Goal: Communication & Community: Answer question/provide support

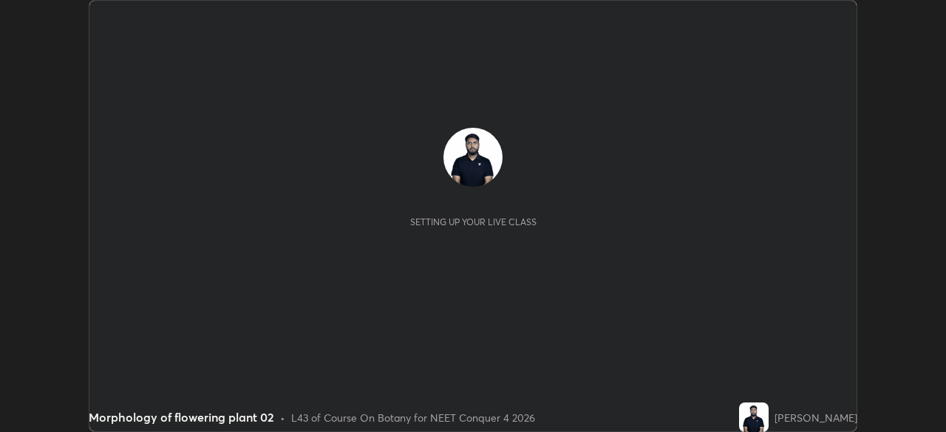
scroll to position [432, 945]
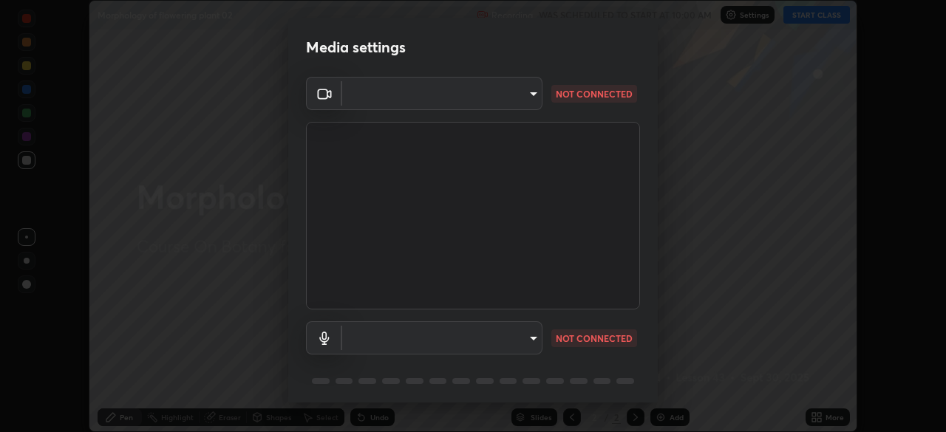
type input "f9c9e40c1fdfe5ebbc4e1433fe736b883486ebc84e0c1da292a4ca4c1bdb3432"
type input "default"
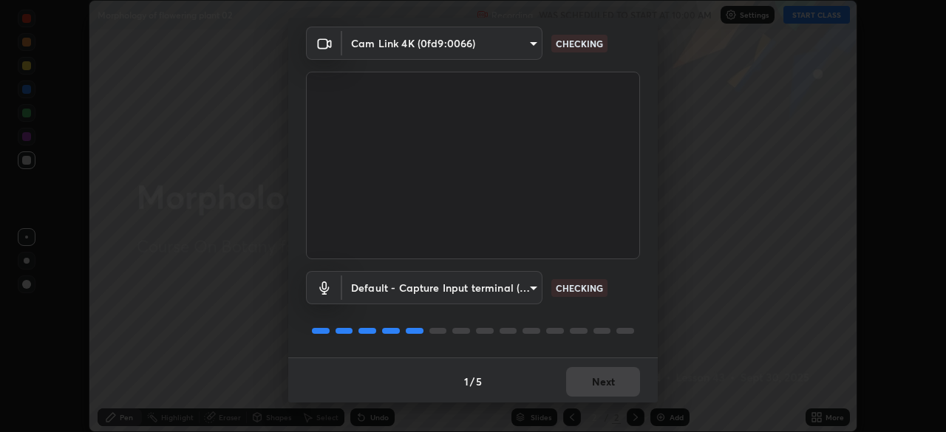
scroll to position [52, 0]
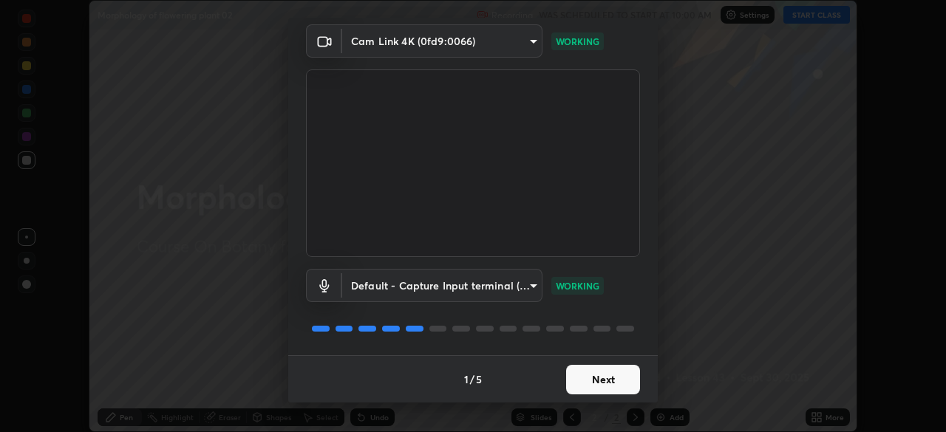
click at [608, 379] on button "Next" at bounding box center [603, 380] width 74 height 30
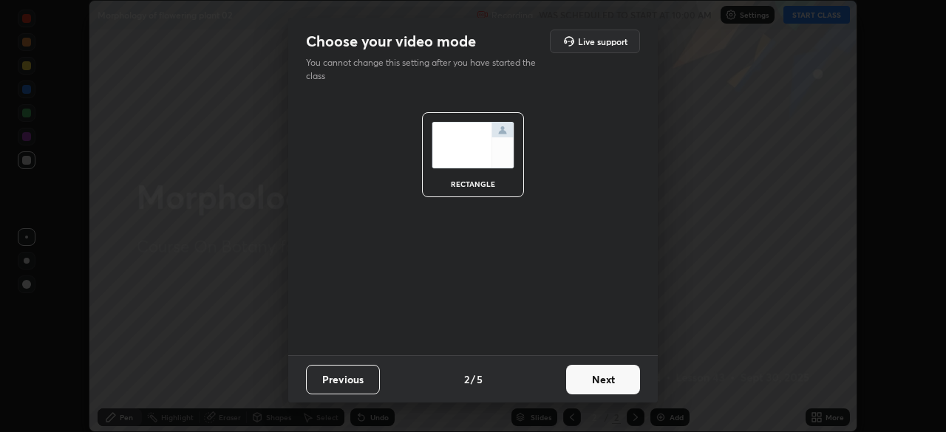
click at [617, 381] on button "Next" at bounding box center [603, 380] width 74 height 30
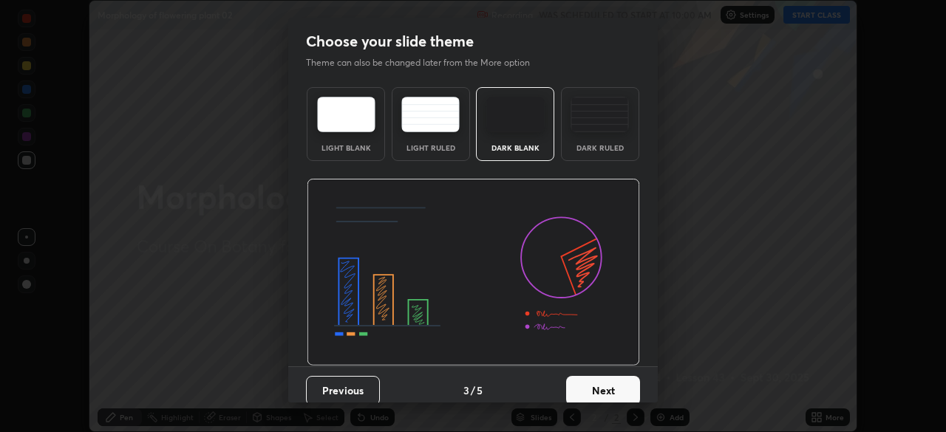
click at [616, 388] on button "Next" at bounding box center [603, 391] width 74 height 30
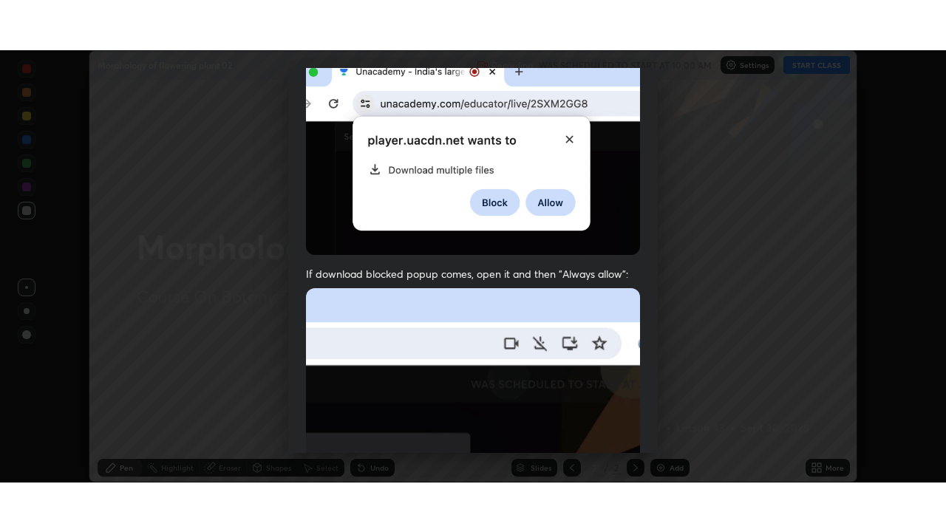
scroll to position [354, 0]
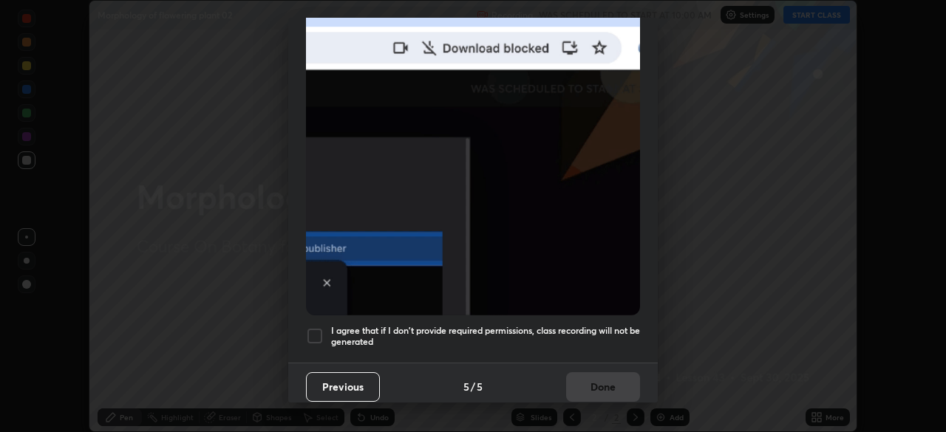
click at [321, 330] on div at bounding box center [315, 336] width 18 height 18
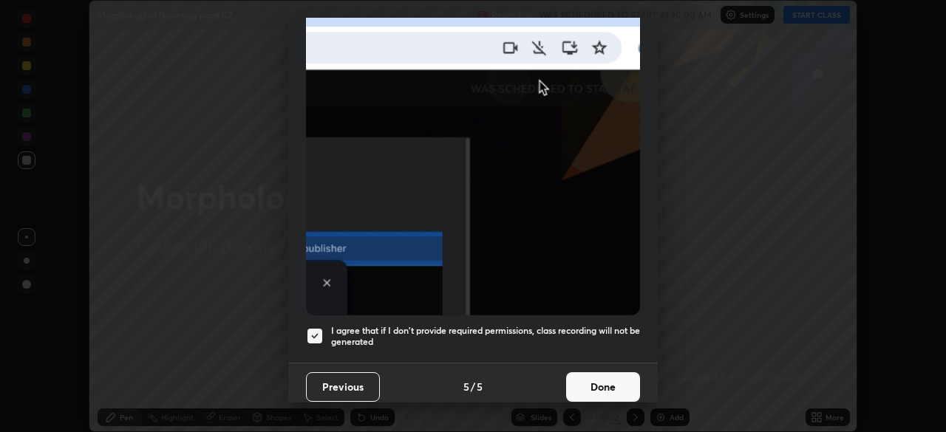
click at [609, 375] on button "Done" at bounding box center [603, 387] width 74 height 30
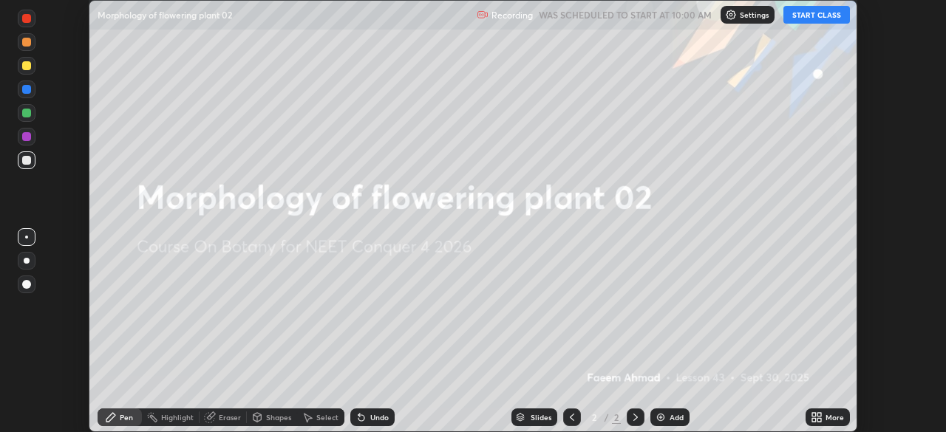
click at [827, 18] on button "START CLASS" at bounding box center [816, 15] width 66 height 18
click at [819, 414] on icon at bounding box center [819, 415] width 4 height 4
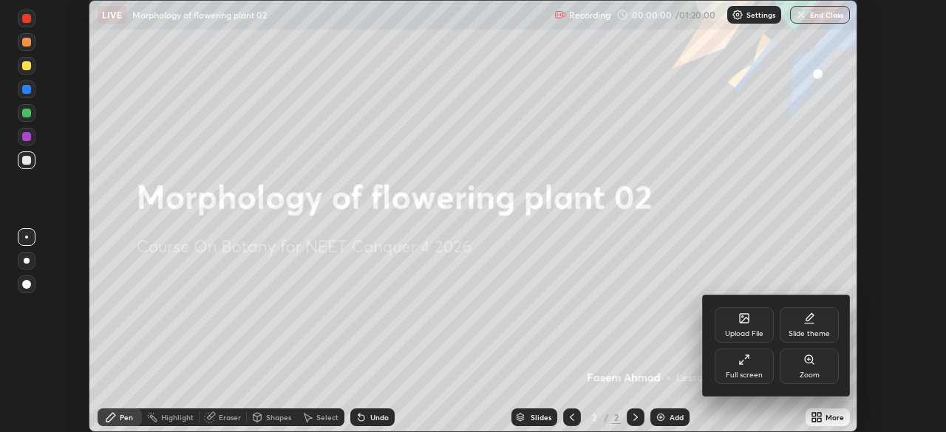
click at [754, 363] on div "Full screen" at bounding box center [743, 366] width 59 height 35
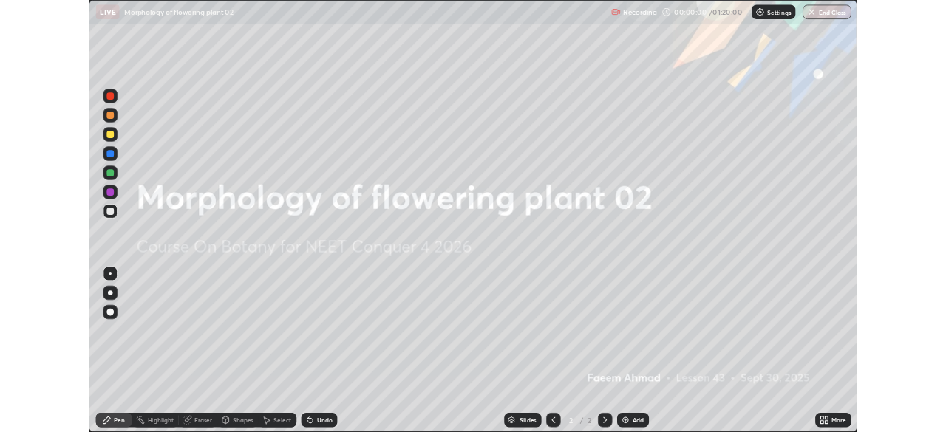
scroll to position [532, 946]
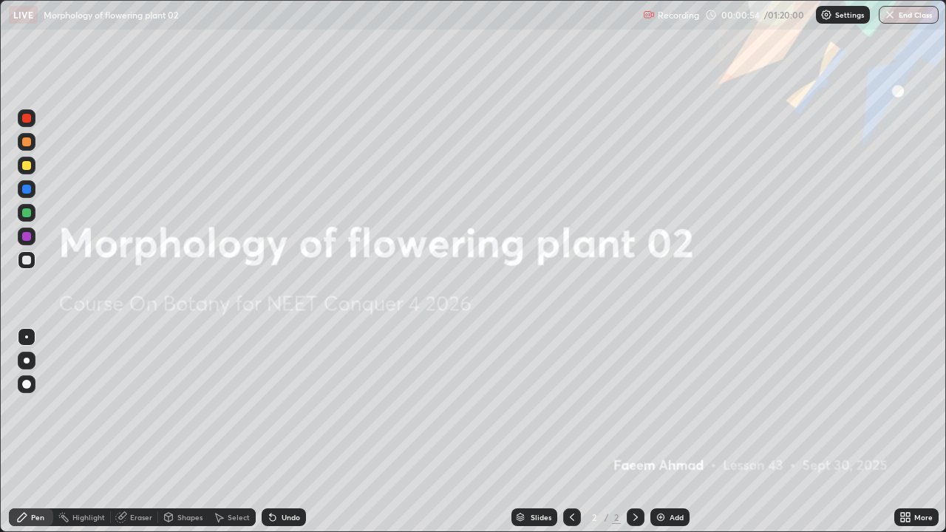
click at [672, 431] on div "Add" at bounding box center [676, 516] width 14 height 7
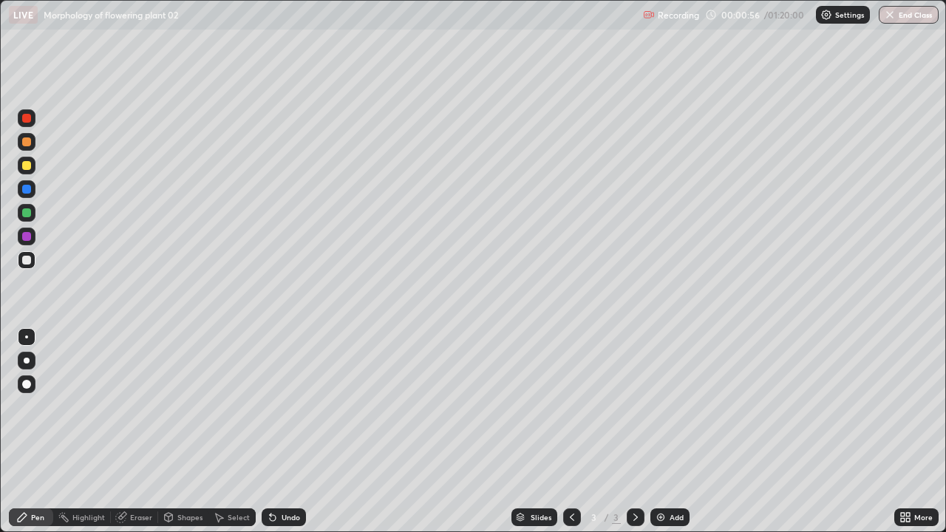
click at [33, 168] on div at bounding box center [27, 166] width 18 height 18
click at [31, 264] on div at bounding box center [27, 260] width 18 height 18
click at [33, 259] on div at bounding box center [27, 260] width 18 height 18
click at [284, 431] on div "Undo" at bounding box center [290, 516] width 18 height 7
click at [294, 431] on div "Undo" at bounding box center [284, 517] width 44 height 18
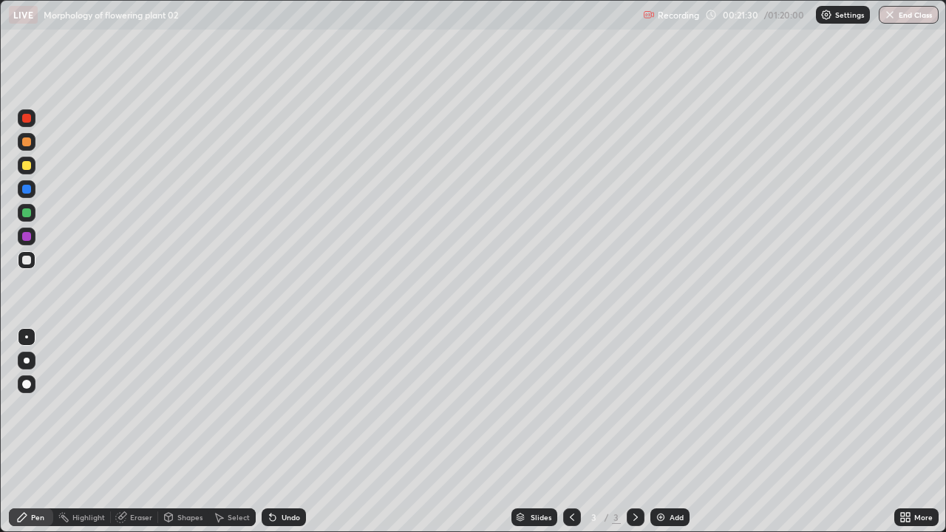
click at [291, 431] on div "Undo" at bounding box center [284, 517] width 44 height 18
click at [281, 431] on div "Undo" at bounding box center [290, 516] width 18 height 7
click at [293, 431] on div "Undo" at bounding box center [284, 517] width 44 height 18
click at [655, 431] on img at bounding box center [661, 517] width 12 height 12
click at [29, 160] on div at bounding box center [27, 166] width 18 height 18
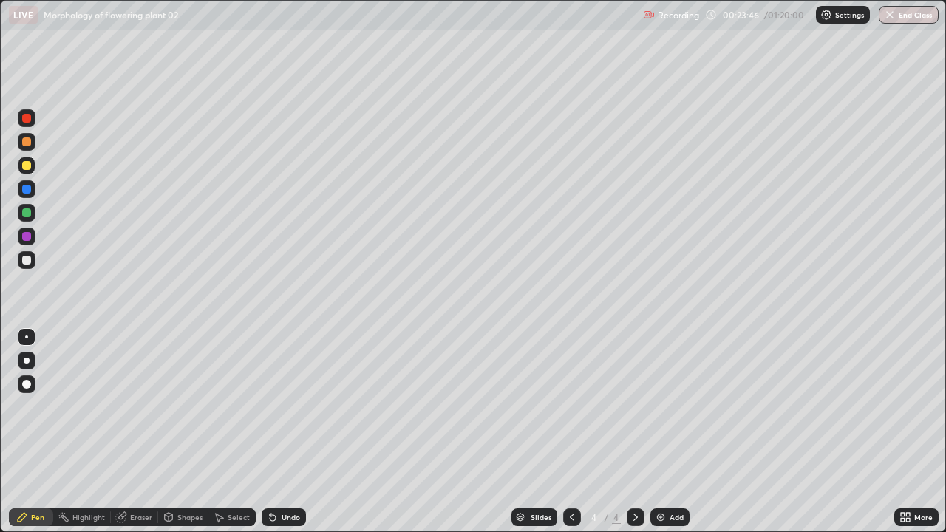
click at [30, 264] on div at bounding box center [27, 260] width 18 height 18
click at [658, 431] on img at bounding box center [661, 517] width 12 height 12
click at [20, 168] on div at bounding box center [27, 166] width 18 height 18
click at [34, 259] on div at bounding box center [27, 260] width 18 height 18
click at [26, 168] on div at bounding box center [26, 165] width 9 height 9
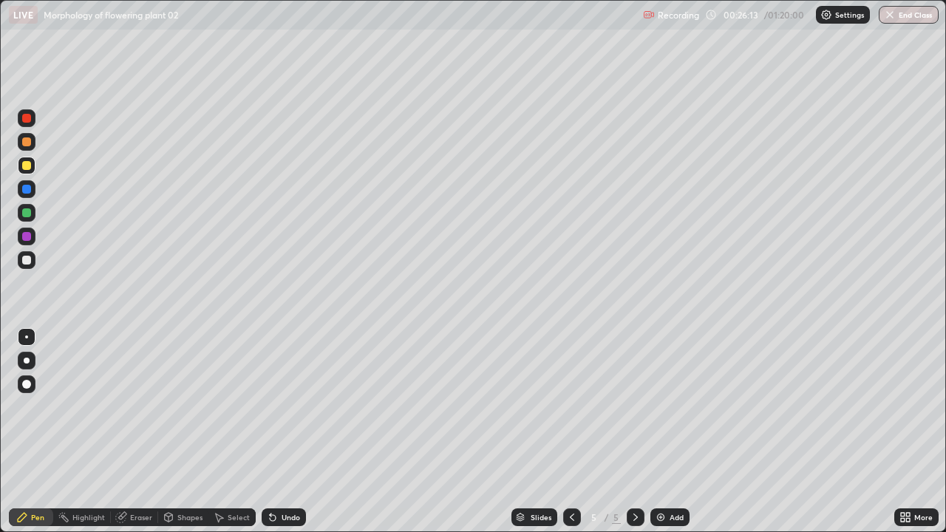
click at [281, 431] on div "Undo" at bounding box center [290, 516] width 18 height 7
click at [279, 431] on div "Undo" at bounding box center [284, 517] width 44 height 18
click at [283, 431] on div "Undo" at bounding box center [290, 516] width 18 height 7
click at [40, 259] on div "Erase all" at bounding box center [26, 266] width 35 height 473
click at [295, 431] on div "Undo" at bounding box center [284, 517] width 44 height 18
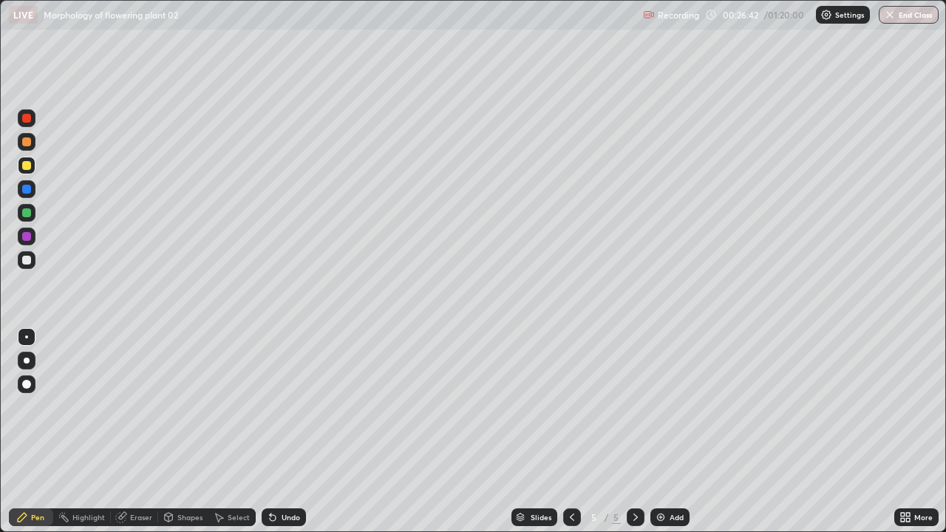
click at [299, 431] on div "Undo" at bounding box center [284, 517] width 44 height 18
click at [293, 431] on div "Undo" at bounding box center [290, 516] width 18 height 7
click at [290, 431] on div "Undo" at bounding box center [284, 517] width 44 height 18
click at [291, 431] on div "Undo" at bounding box center [290, 516] width 18 height 7
click at [33, 257] on div at bounding box center [27, 260] width 18 height 18
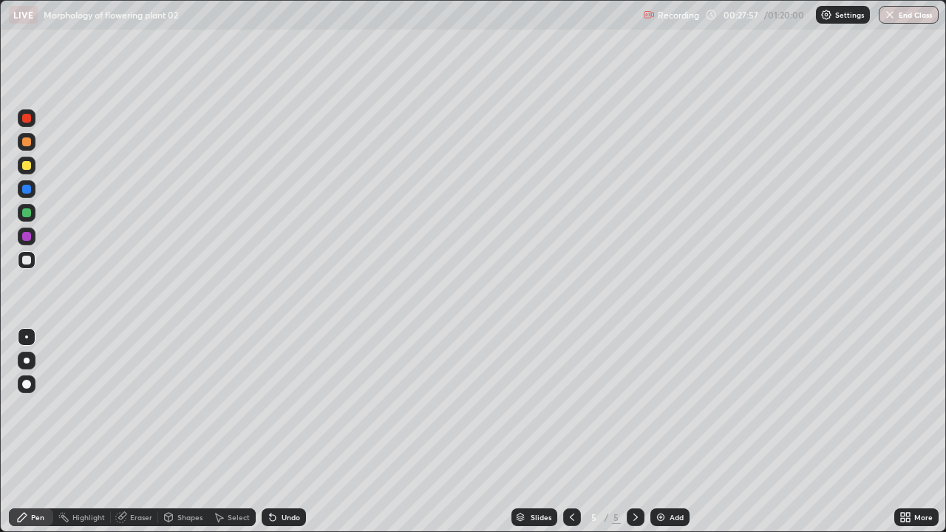
click at [25, 165] on div at bounding box center [26, 165] width 9 height 9
click at [32, 259] on div at bounding box center [27, 260] width 18 height 18
click at [667, 431] on div "Add" at bounding box center [669, 517] width 39 height 18
click at [31, 168] on div at bounding box center [27, 166] width 18 height 18
click at [568, 431] on icon at bounding box center [572, 517] width 12 height 12
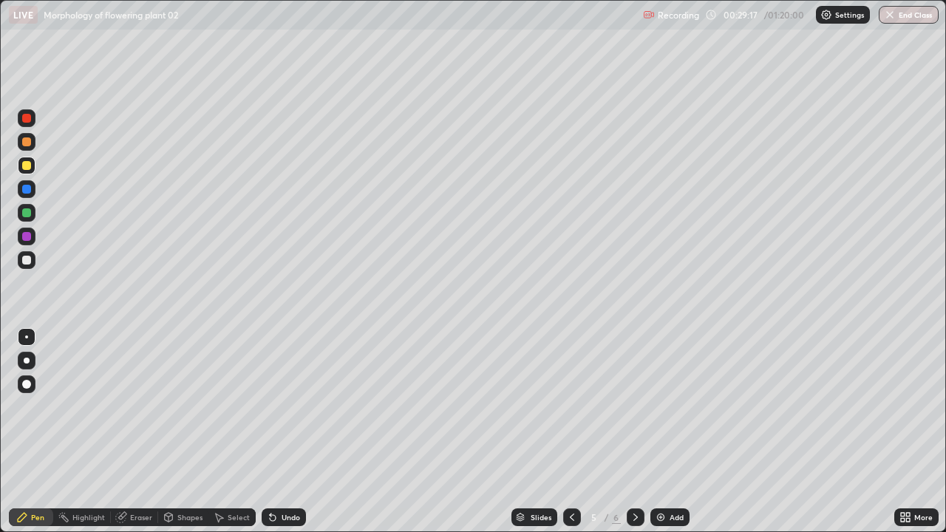
click at [634, 431] on icon at bounding box center [635, 517] width 12 height 12
click at [33, 261] on div at bounding box center [27, 260] width 18 height 18
click at [182, 431] on div "Shapes" at bounding box center [183, 517] width 50 height 30
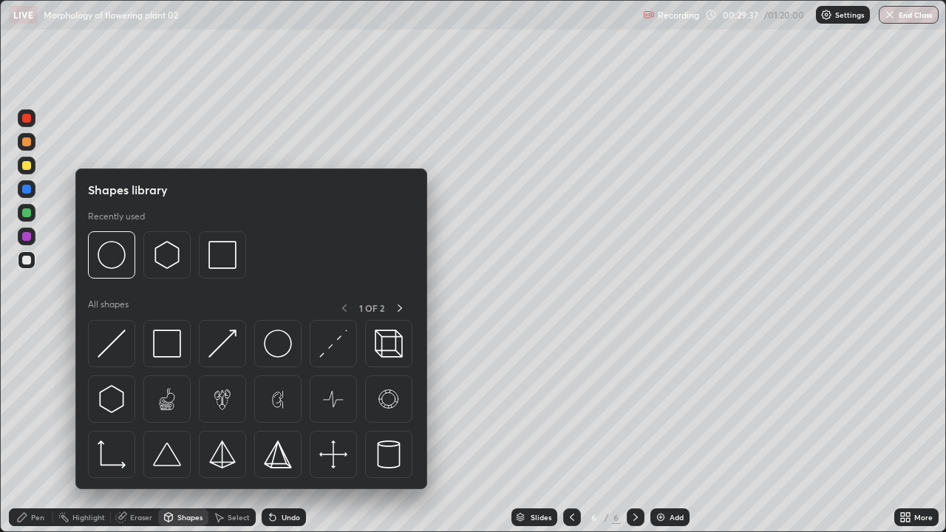
click at [32, 212] on div at bounding box center [27, 213] width 18 height 18
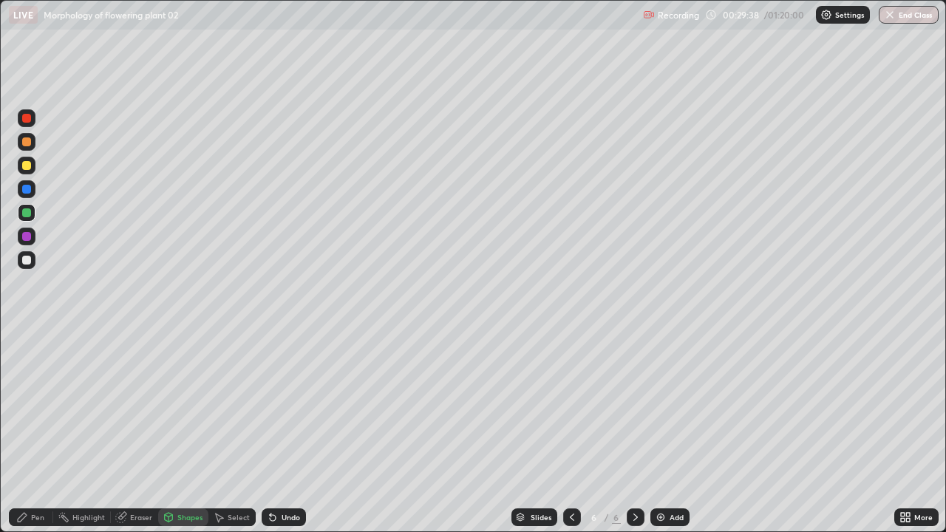
click at [35, 431] on div "Pen" at bounding box center [37, 516] width 13 height 7
click at [282, 431] on div "Undo" at bounding box center [290, 516] width 18 height 7
click at [290, 431] on div "Undo" at bounding box center [290, 516] width 18 height 7
click at [24, 259] on div at bounding box center [26, 260] width 9 height 9
click at [283, 431] on div "Undo" at bounding box center [290, 516] width 18 height 7
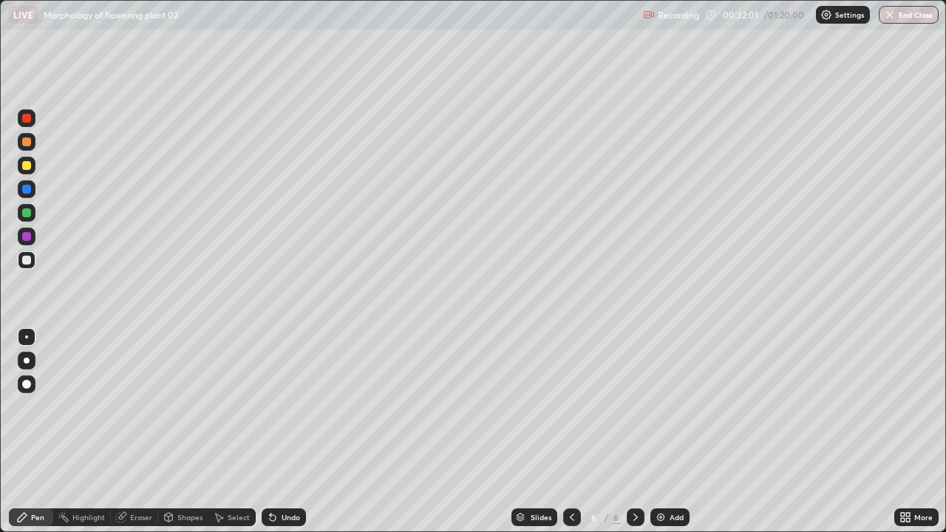
click at [287, 431] on div "Undo" at bounding box center [290, 516] width 18 height 7
click at [283, 431] on div "Undo" at bounding box center [290, 516] width 18 height 7
click at [290, 431] on div "Undo" at bounding box center [284, 517] width 44 height 18
click at [289, 431] on div "Undo" at bounding box center [284, 517] width 44 height 18
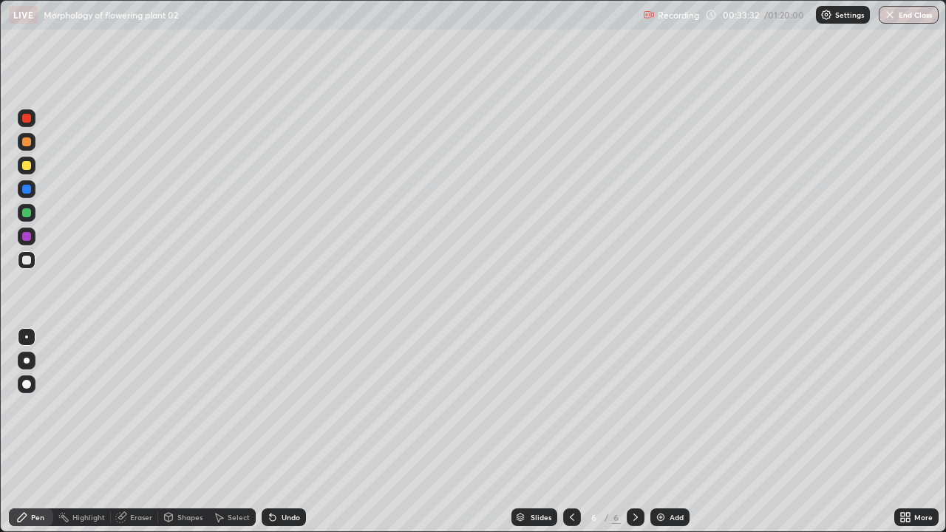
click at [30, 165] on div at bounding box center [26, 165] width 9 height 9
click at [31, 213] on div at bounding box center [27, 213] width 18 height 18
click at [298, 431] on div "Undo" at bounding box center [284, 517] width 44 height 18
click at [293, 431] on div "Undo" at bounding box center [290, 516] width 18 height 7
click at [131, 431] on div "Eraser" at bounding box center [141, 516] width 22 height 7
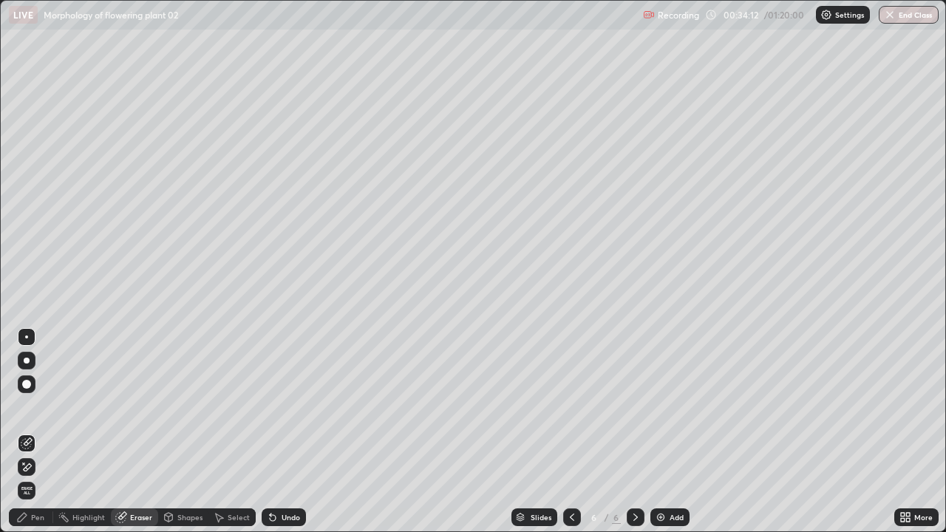
click at [43, 431] on div "Pen" at bounding box center [37, 516] width 13 height 7
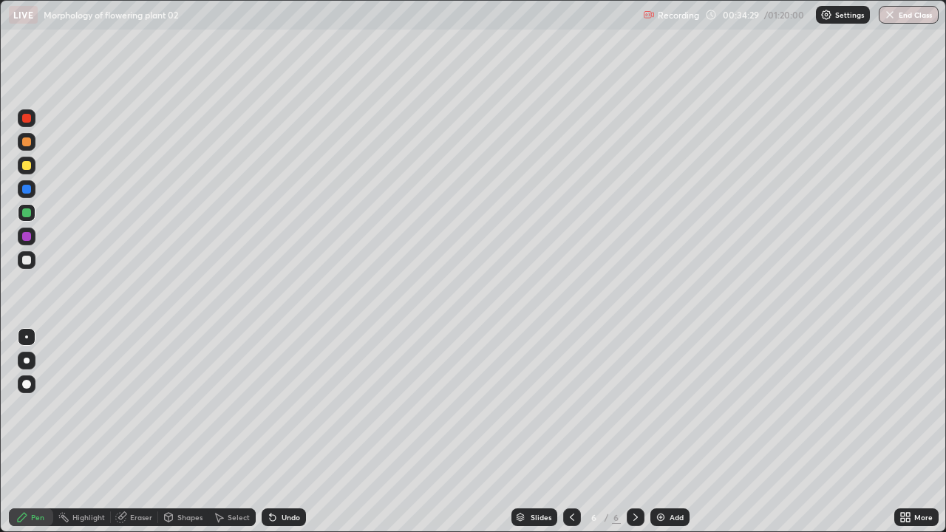
click at [290, 431] on div "Undo" at bounding box center [290, 516] width 18 height 7
click at [26, 262] on div at bounding box center [26, 260] width 9 height 9
click at [295, 431] on div "Undo" at bounding box center [290, 516] width 18 height 7
click at [663, 431] on div "Add" at bounding box center [669, 517] width 39 height 18
click at [30, 167] on div at bounding box center [26, 165] width 9 height 9
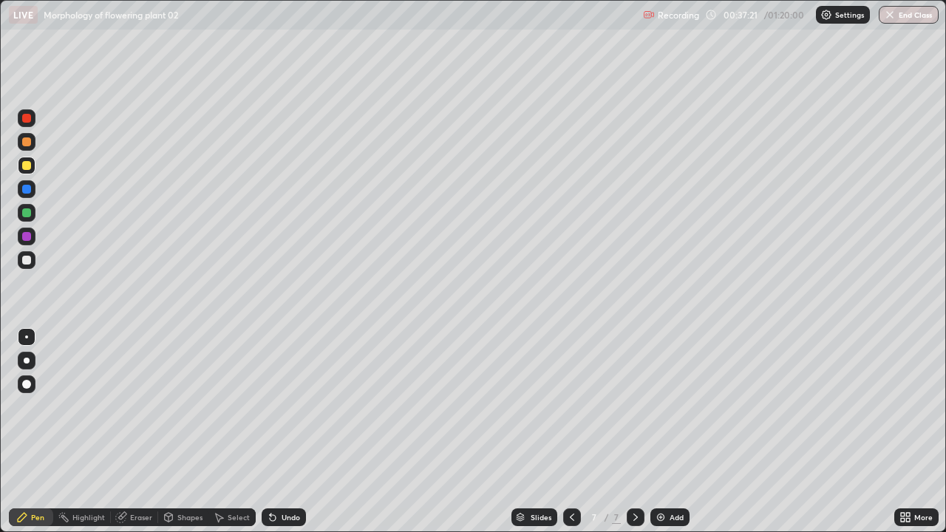
click at [32, 262] on div at bounding box center [27, 260] width 18 height 18
click at [28, 213] on div at bounding box center [26, 212] width 9 height 9
click at [290, 431] on div "Undo" at bounding box center [290, 516] width 18 height 7
click at [23, 262] on div at bounding box center [26, 260] width 9 height 9
click at [38, 255] on div at bounding box center [27, 260] width 24 height 24
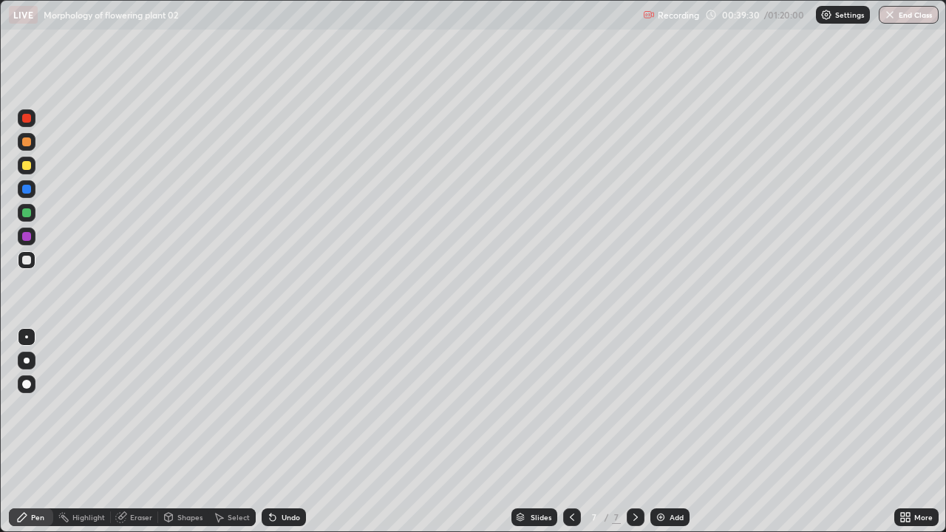
click at [26, 168] on div at bounding box center [26, 165] width 9 height 9
click at [29, 262] on div at bounding box center [26, 260] width 9 height 9
click at [33, 213] on div at bounding box center [27, 213] width 18 height 18
click at [30, 261] on div at bounding box center [26, 260] width 9 height 9
click at [293, 431] on div "Undo" at bounding box center [290, 516] width 18 height 7
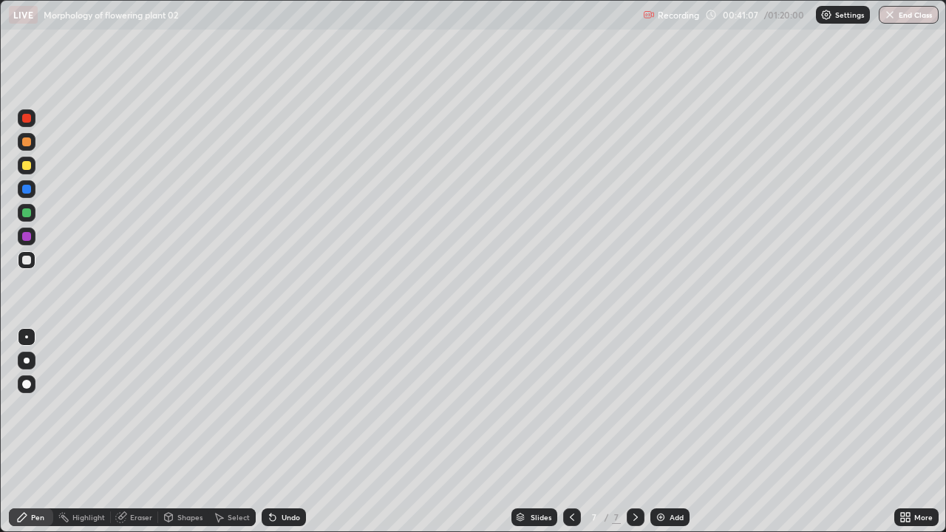
click at [286, 431] on div "Undo" at bounding box center [284, 517] width 44 height 18
click at [667, 431] on div "Add" at bounding box center [669, 517] width 39 height 18
click at [31, 165] on div at bounding box center [27, 166] width 18 height 18
click at [563, 431] on div at bounding box center [572, 517] width 18 height 18
click at [665, 431] on div "Add" at bounding box center [669, 517] width 39 height 18
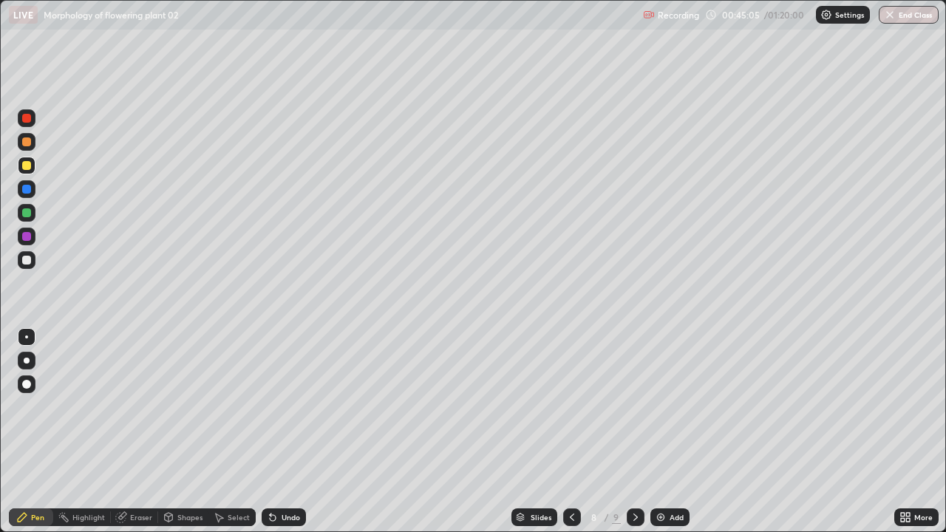
click at [281, 431] on div "Undo" at bounding box center [290, 516] width 18 height 7
click at [31, 257] on div at bounding box center [27, 260] width 18 height 18
click at [35, 212] on div at bounding box center [27, 213] width 18 height 18
click at [27, 259] on div at bounding box center [26, 260] width 9 height 9
click at [141, 431] on div "Eraser" at bounding box center [141, 516] width 22 height 7
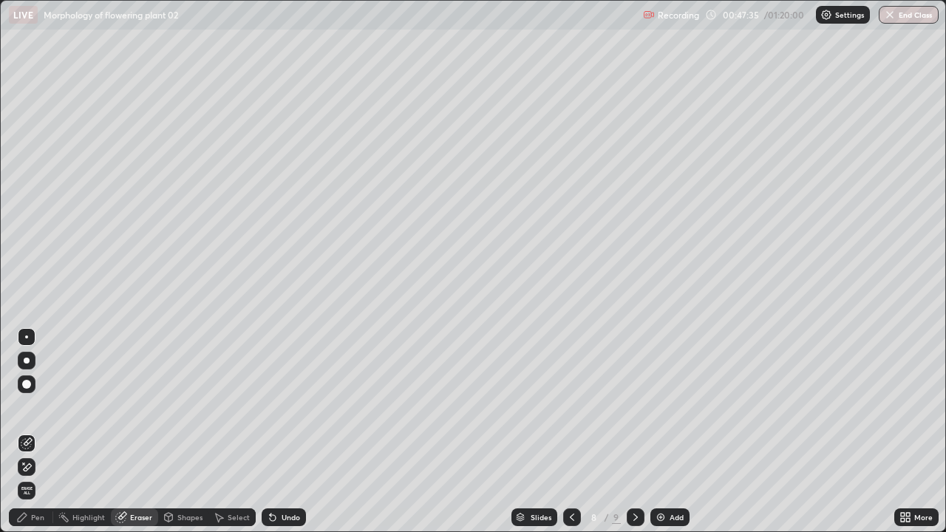
click at [39, 431] on div "Pen" at bounding box center [37, 516] width 13 height 7
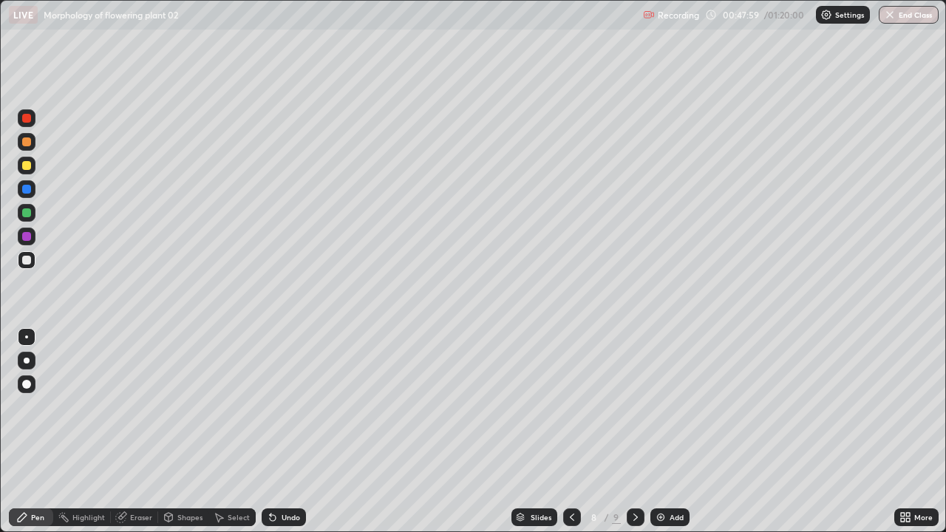
click at [24, 168] on div at bounding box center [26, 165] width 9 height 9
click at [35, 265] on div at bounding box center [27, 260] width 18 height 24
click at [142, 431] on div "Eraser" at bounding box center [141, 516] width 22 height 7
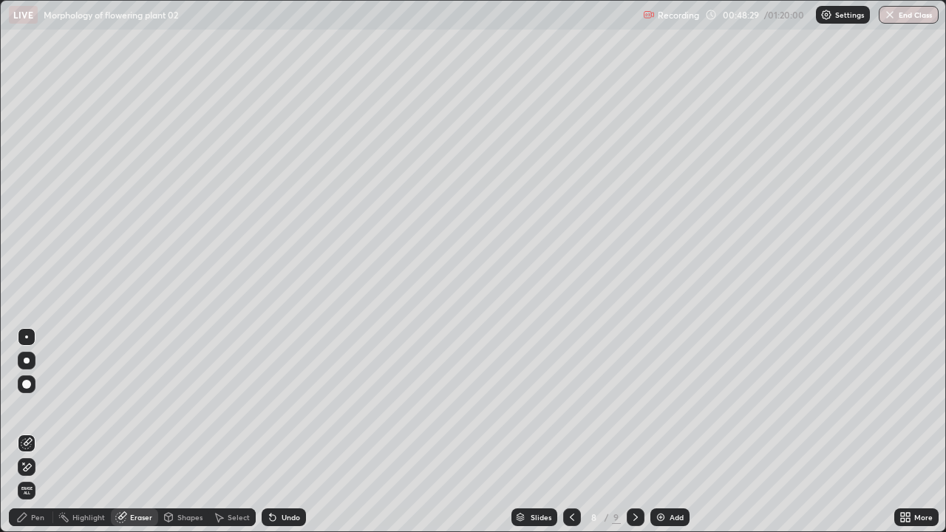
click at [37, 431] on div "Pen" at bounding box center [37, 516] width 13 height 7
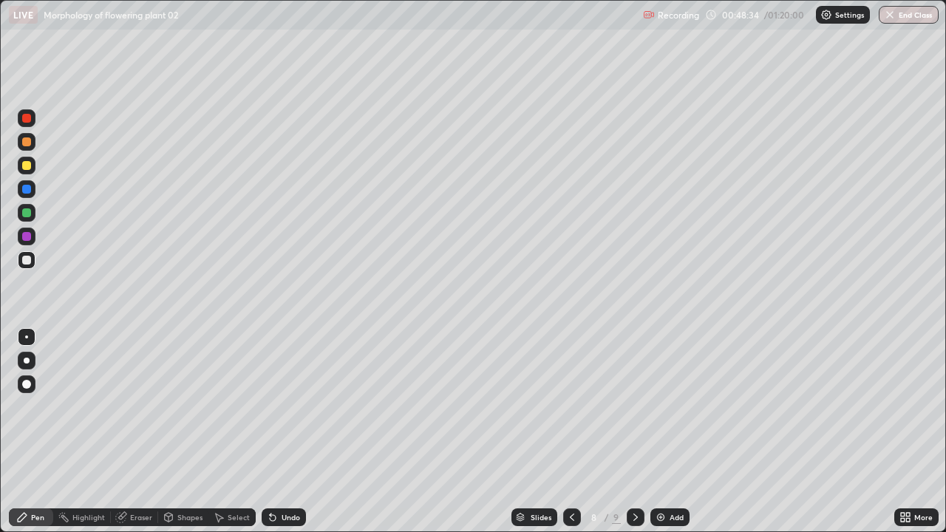
click at [291, 431] on div "Undo" at bounding box center [290, 516] width 18 height 7
click at [131, 431] on div "Eraser" at bounding box center [141, 516] width 22 height 7
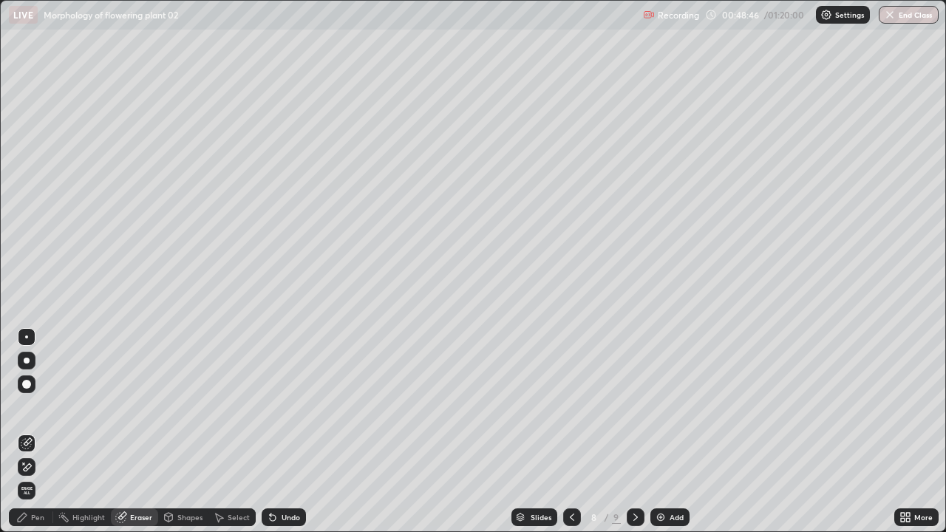
click at [41, 431] on div "Pen" at bounding box center [37, 516] width 13 height 7
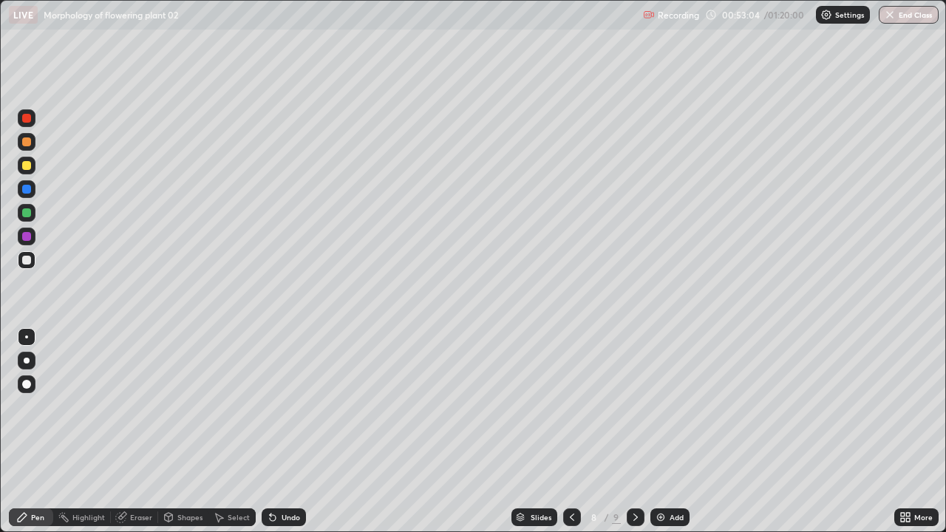
click at [290, 431] on div "Undo" at bounding box center [290, 516] width 18 height 7
click at [283, 431] on div "Undo" at bounding box center [290, 516] width 18 height 7
click at [662, 431] on div "Add" at bounding box center [669, 517] width 39 height 18
click at [31, 168] on div at bounding box center [27, 166] width 18 height 18
click at [31, 261] on div at bounding box center [27, 260] width 18 height 18
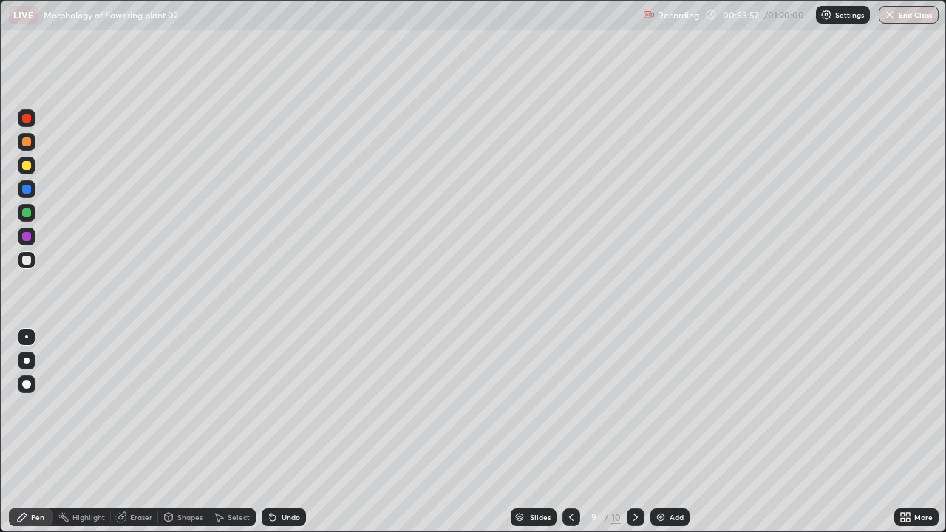
click at [295, 431] on div "Undo" at bounding box center [284, 517] width 44 height 18
click at [293, 431] on div "Undo" at bounding box center [290, 516] width 18 height 7
click at [293, 431] on div "Undo" at bounding box center [284, 517] width 44 height 18
click at [301, 431] on div "Undo" at bounding box center [284, 517] width 44 height 18
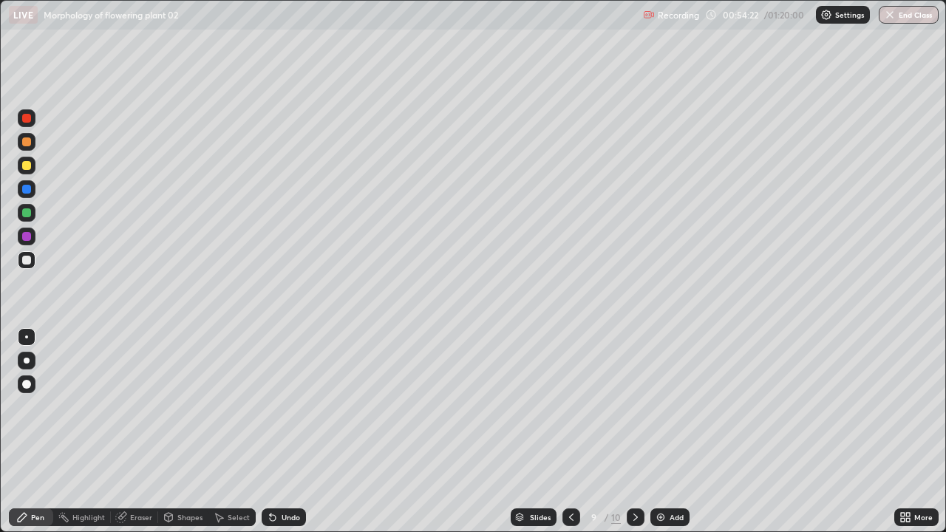
click at [296, 431] on div "Undo" at bounding box center [290, 516] width 18 height 7
click at [141, 431] on div "Eraser" at bounding box center [141, 516] width 22 height 7
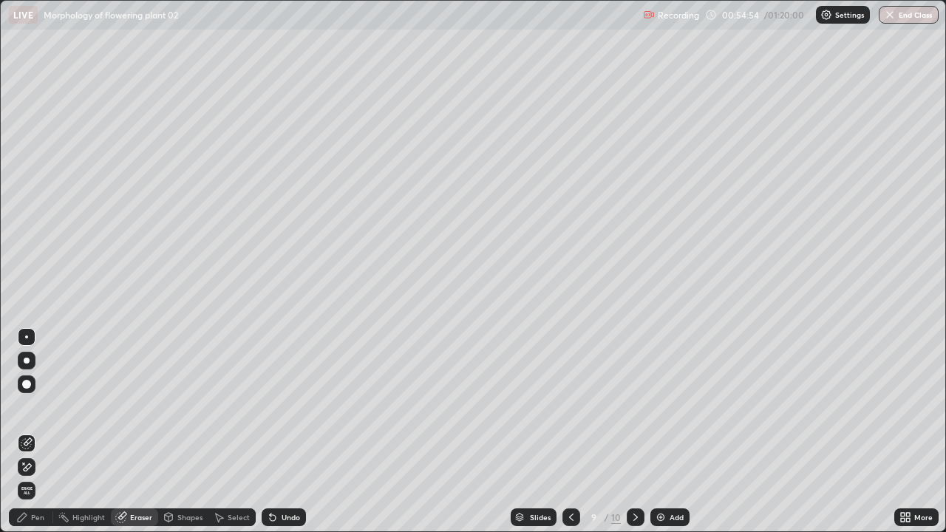
click at [42, 431] on div "Pen" at bounding box center [37, 516] width 13 height 7
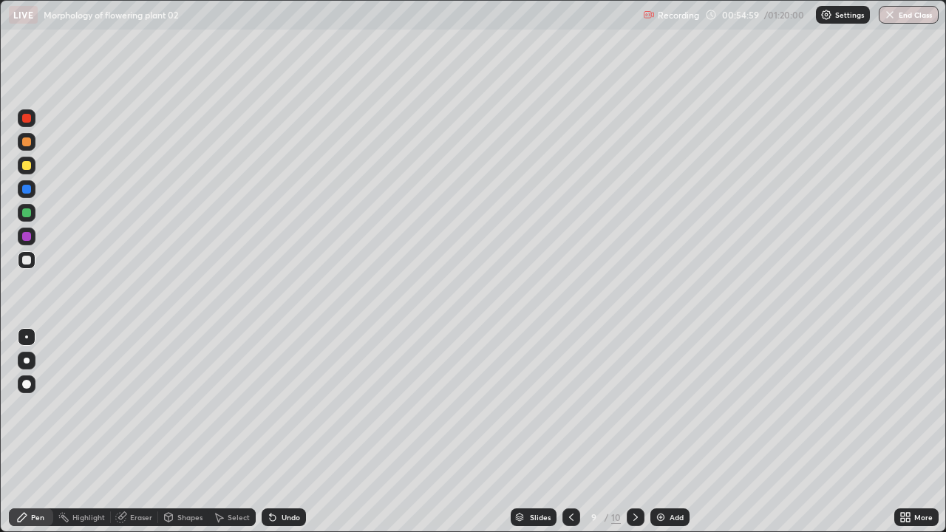
click at [144, 431] on div "Eraser" at bounding box center [141, 516] width 22 height 7
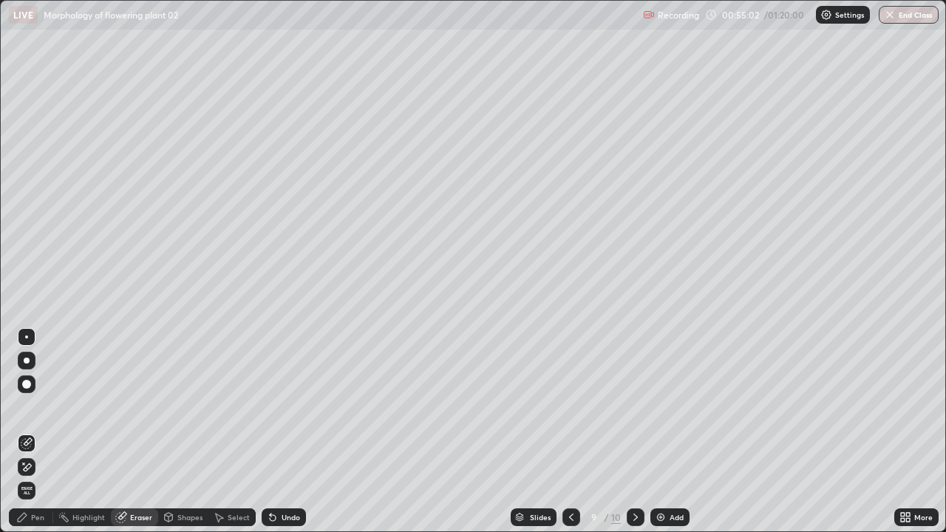
click at [38, 431] on div "Pen" at bounding box center [37, 516] width 13 height 7
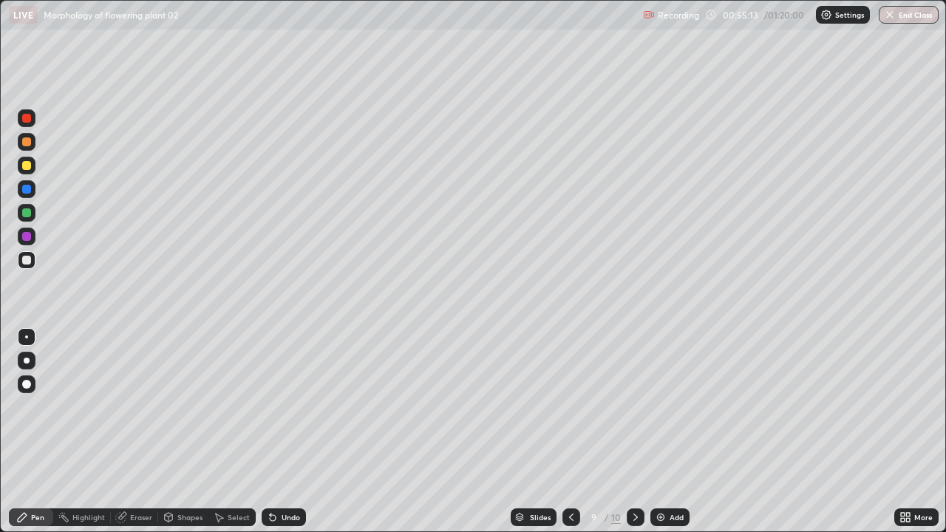
click at [142, 431] on div "Eraser" at bounding box center [141, 516] width 22 height 7
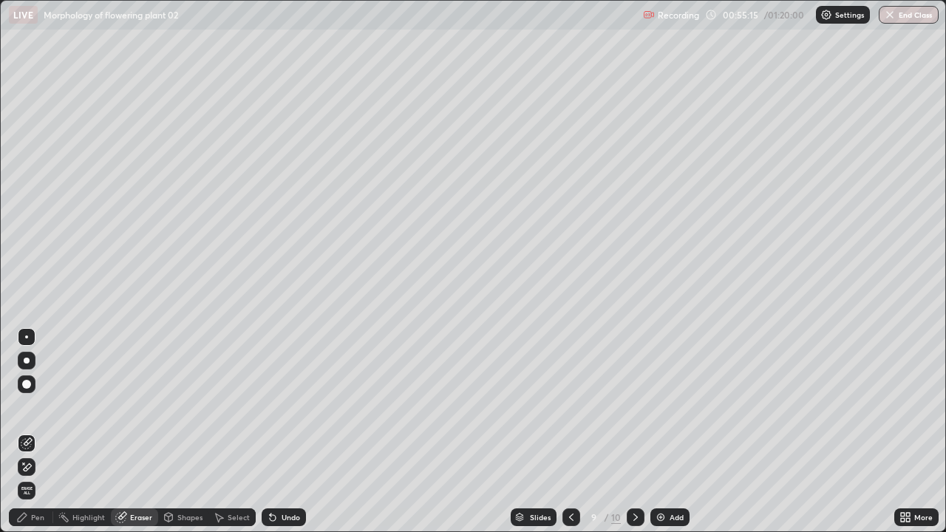
click at [24, 431] on icon at bounding box center [23, 462] width 1 height 1
click at [35, 431] on div "Pen" at bounding box center [37, 516] width 13 height 7
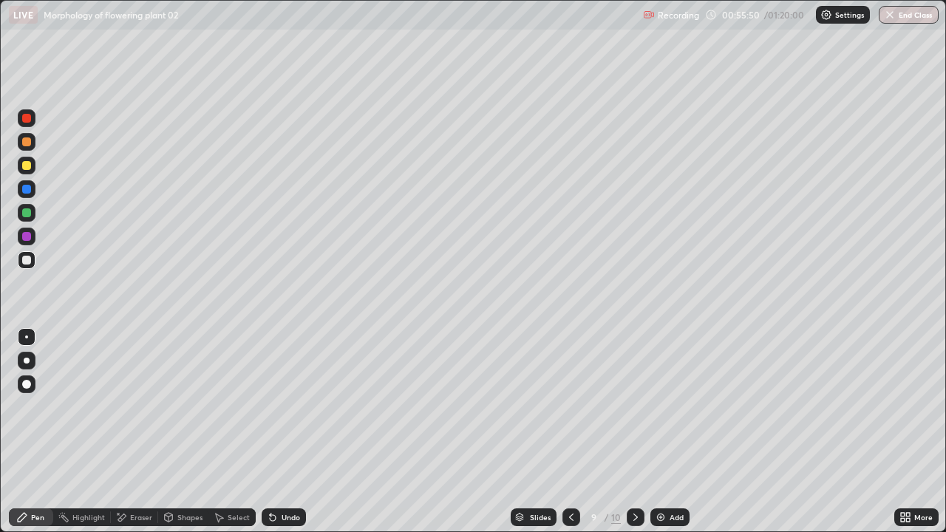
click at [301, 431] on div "Undo" at bounding box center [284, 517] width 44 height 18
click at [298, 431] on div "Undo" at bounding box center [284, 517] width 44 height 18
click at [300, 431] on div "Undo" at bounding box center [284, 517] width 44 height 18
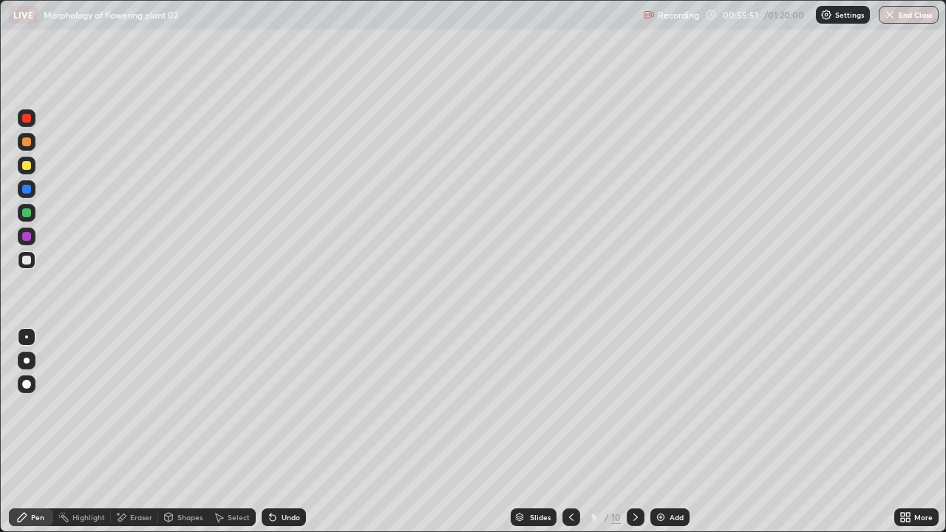
click at [300, 431] on div "Undo" at bounding box center [284, 517] width 44 height 18
click at [298, 431] on div "Undo" at bounding box center [284, 517] width 44 height 18
click at [131, 431] on div "Eraser" at bounding box center [141, 516] width 22 height 7
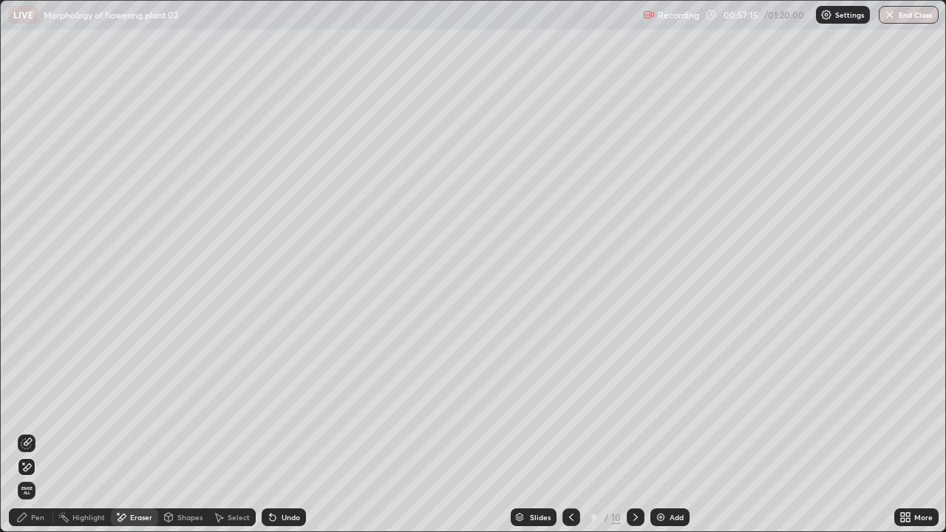
click at [33, 431] on div "Pen" at bounding box center [31, 517] width 44 height 18
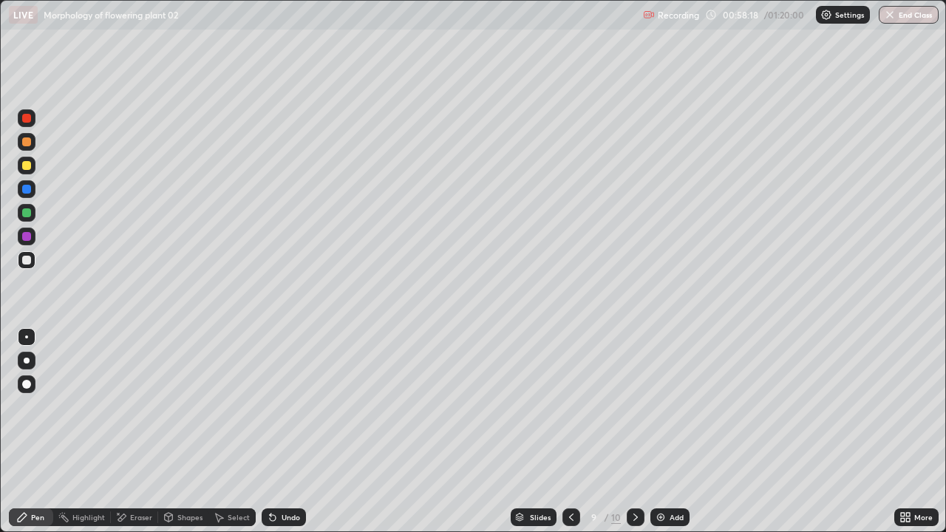
click at [299, 431] on div "Undo" at bounding box center [284, 517] width 44 height 18
click at [294, 431] on div "Undo" at bounding box center [284, 517] width 44 height 18
click at [33, 165] on div at bounding box center [27, 166] width 18 height 18
click at [28, 262] on div at bounding box center [26, 260] width 9 height 9
click at [30, 144] on div at bounding box center [26, 141] width 9 height 9
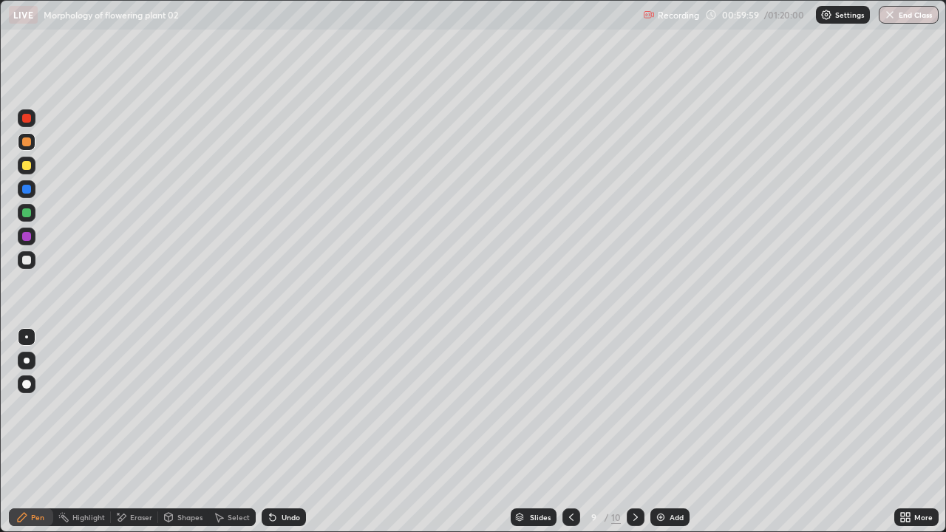
click at [26, 258] on div at bounding box center [26, 260] width 9 height 9
click at [287, 431] on div "Undo" at bounding box center [290, 516] width 18 height 7
click at [681, 431] on div "Add" at bounding box center [676, 516] width 14 height 7
click at [30, 174] on div at bounding box center [27, 166] width 18 height 18
click at [570, 431] on icon at bounding box center [572, 517] width 12 height 12
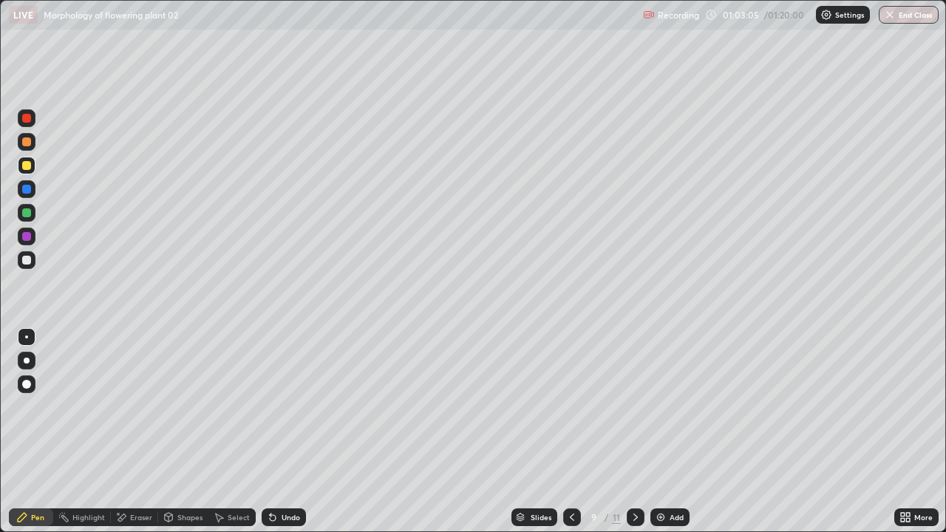
click at [662, 431] on img at bounding box center [661, 517] width 12 height 12
click at [626, 431] on div at bounding box center [635, 517] width 18 height 18
click at [28, 262] on div at bounding box center [26, 260] width 9 height 9
click at [35, 215] on div at bounding box center [27, 213] width 18 height 18
click at [293, 431] on div "Undo" at bounding box center [290, 516] width 18 height 7
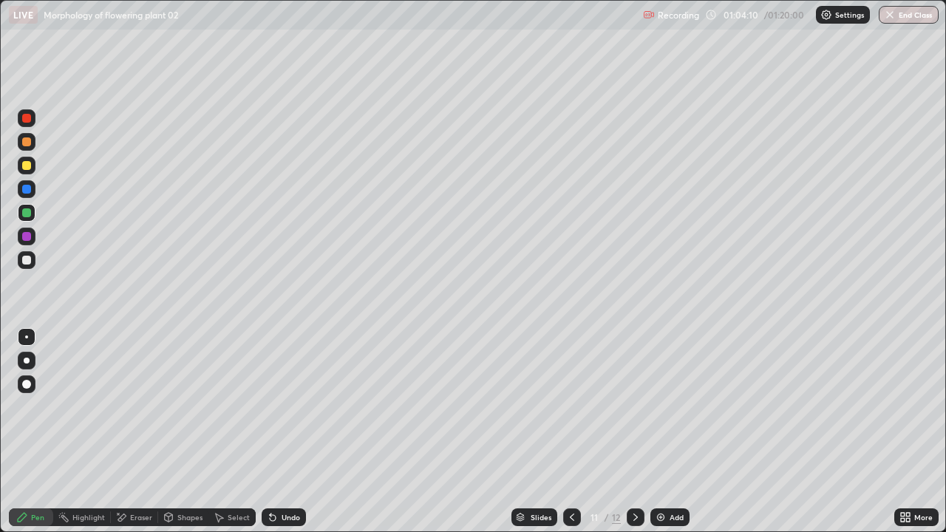
click at [287, 431] on div "Undo" at bounding box center [284, 517] width 44 height 18
click at [297, 431] on div "Undo" at bounding box center [284, 517] width 44 height 18
click at [27, 263] on div at bounding box center [26, 260] width 9 height 9
click at [302, 431] on div "Undo" at bounding box center [284, 517] width 44 height 18
click at [22, 168] on div at bounding box center [26, 165] width 9 height 9
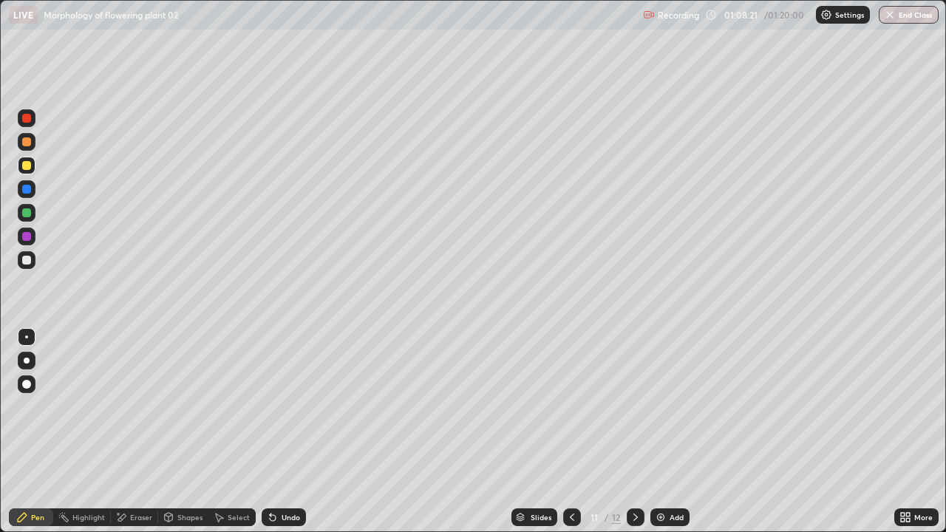
click at [18, 265] on div at bounding box center [27, 260] width 18 height 18
click at [300, 431] on div "Undo" at bounding box center [284, 517] width 44 height 18
click at [301, 431] on div "Undo" at bounding box center [284, 517] width 44 height 18
click at [33, 166] on div at bounding box center [27, 166] width 18 height 18
click at [680, 431] on div "Add" at bounding box center [676, 516] width 14 height 7
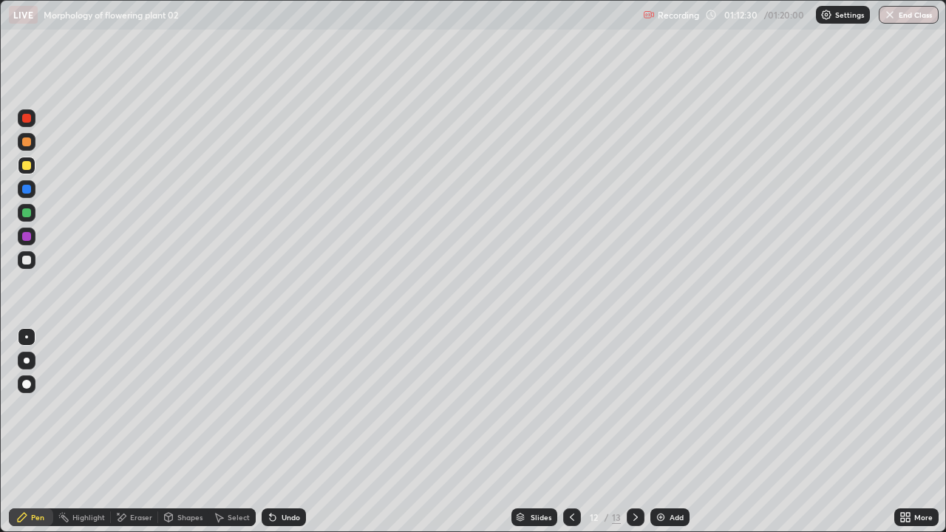
click at [30, 167] on div at bounding box center [26, 165] width 9 height 9
click at [570, 431] on icon at bounding box center [572, 517] width 12 height 12
click at [633, 431] on icon at bounding box center [635, 516] width 4 height 7
click at [31, 260] on div at bounding box center [27, 260] width 18 height 18
click at [142, 431] on div "Eraser" at bounding box center [141, 516] width 22 height 7
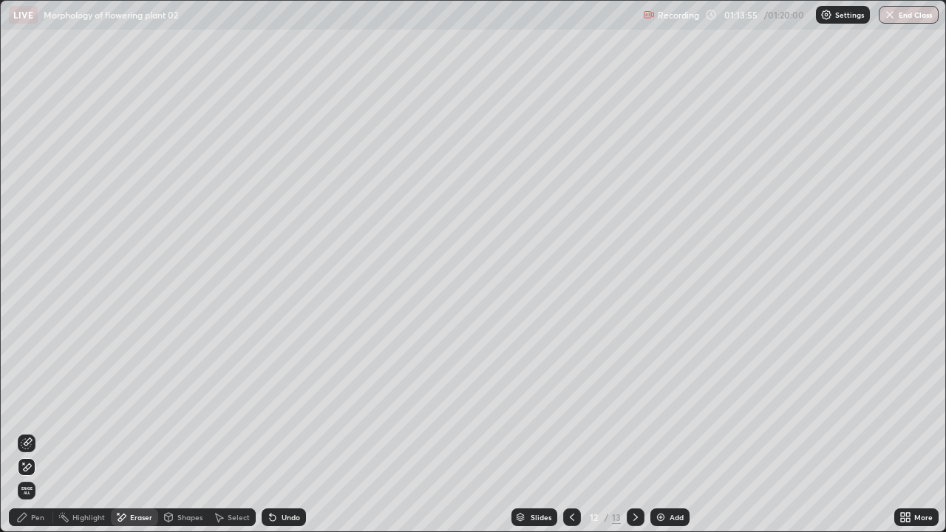
click at [39, 431] on div "Pen" at bounding box center [31, 517] width 44 height 18
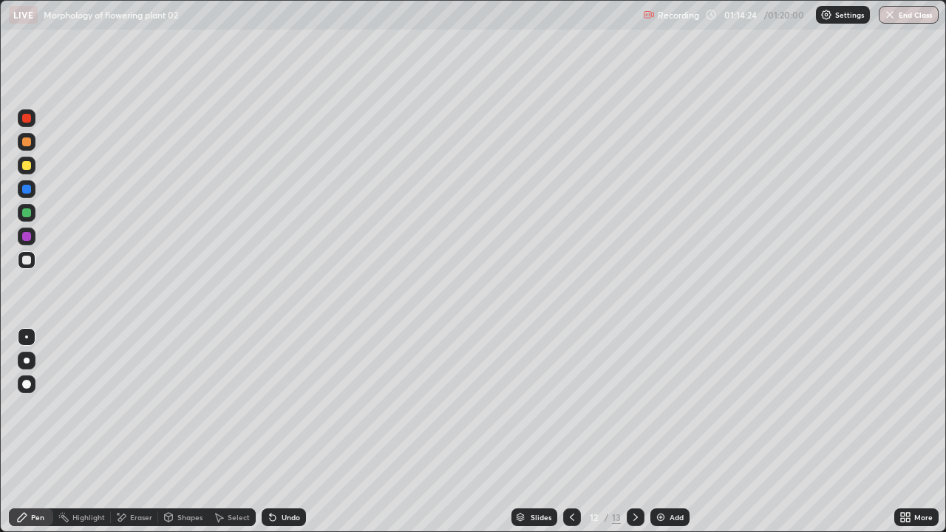
click at [30, 210] on div at bounding box center [26, 212] width 9 height 9
click at [902, 431] on icon at bounding box center [903, 515] width 4 height 4
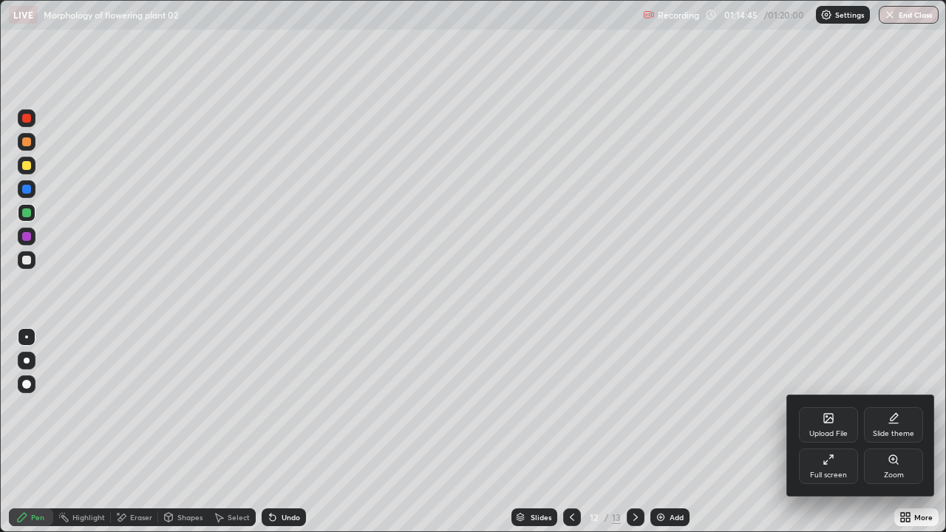
click at [836, 431] on div "Full screen" at bounding box center [828, 465] width 59 height 35
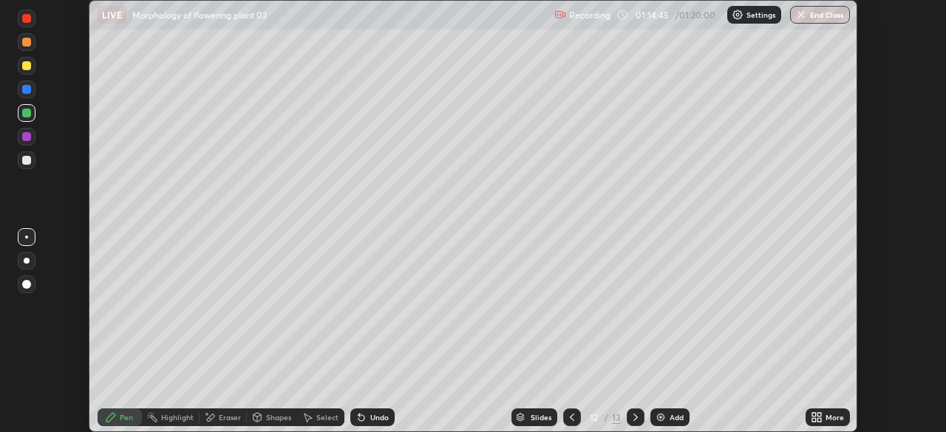
scroll to position [73440, 72927]
click at [840, 18] on button "End Class" at bounding box center [820, 15] width 58 height 18
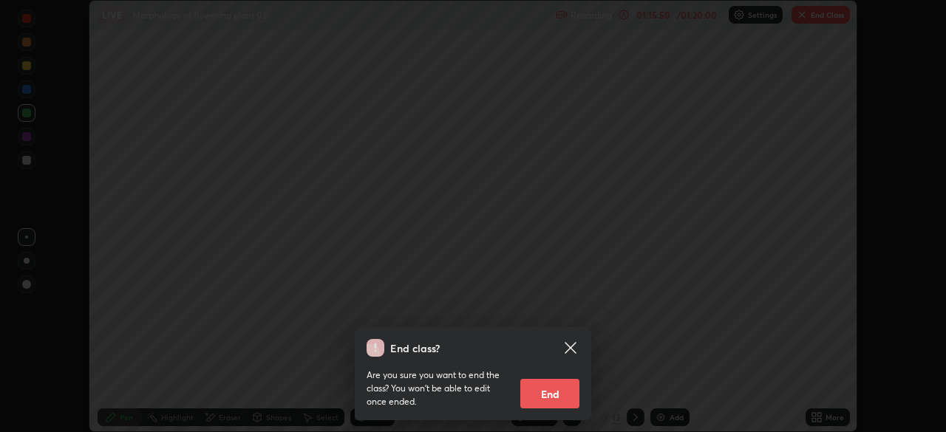
click at [558, 393] on button "End" at bounding box center [549, 394] width 59 height 30
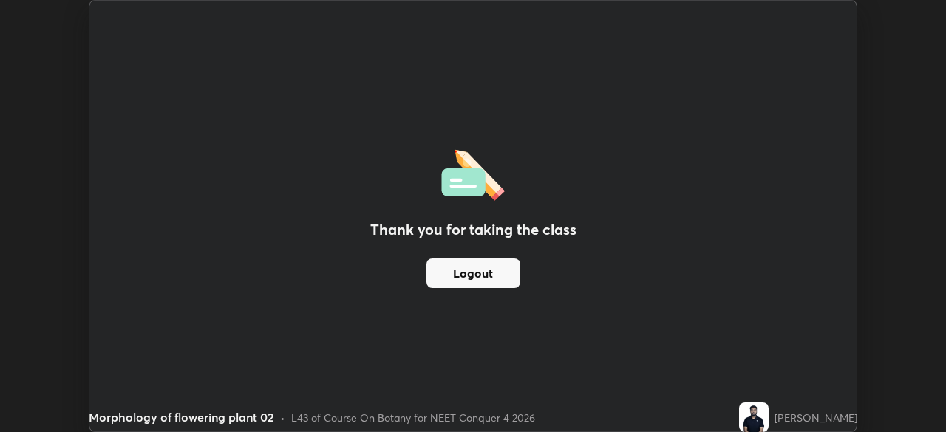
click at [623, 233] on div "Thank you for taking the class Logout" at bounding box center [472, 216] width 767 height 431
